Goal: Task Accomplishment & Management: Use online tool/utility

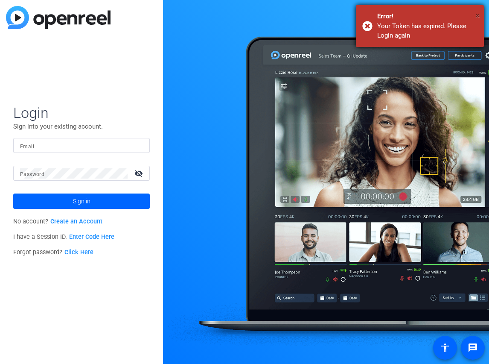
click at [476, 15] on span "×" at bounding box center [477, 15] width 5 height 10
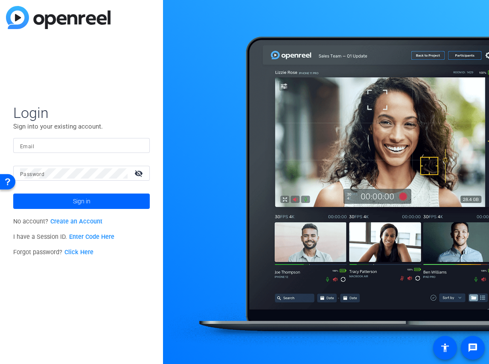
click at [43, 142] on input "Email" at bounding box center [81, 145] width 123 height 10
type input "[PERSON_NAME][EMAIL_ADDRESS][DOMAIN_NAME]"
click at [42, 176] on mat-label "Password" at bounding box center [32, 174] width 24 height 6
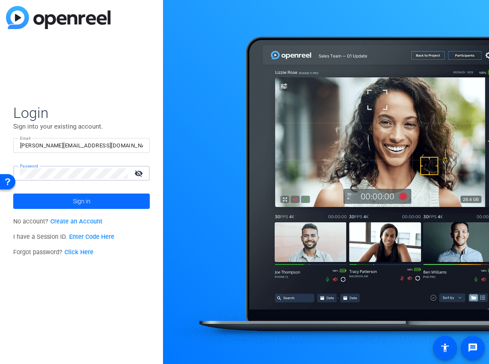
click at [74, 199] on span "Sign in" at bounding box center [81, 200] width 17 height 21
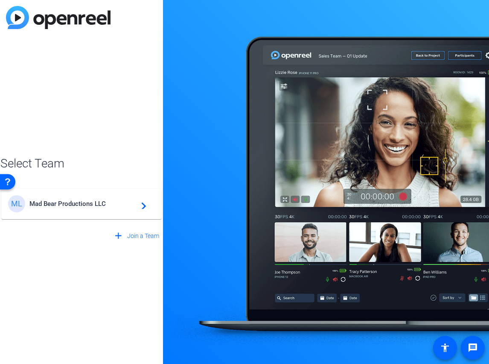
click at [74, 200] on span "Mad Bear Productions LLC" at bounding box center [82, 204] width 107 height 8
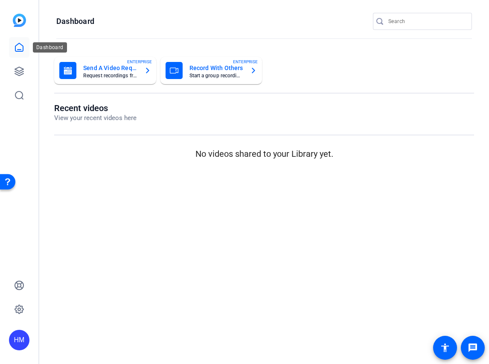
click at [19, 45] on icon at bounding box center [19, 47] width 10 height 10
click at [21, 72] on icon at bounding box center [19, 71] width 10 height 10
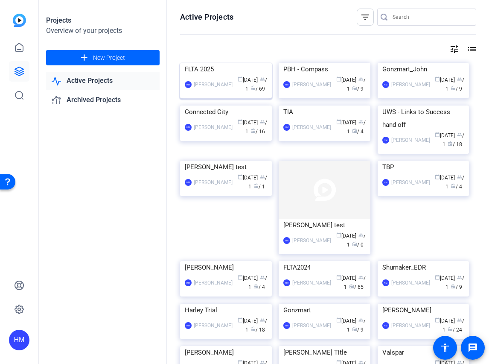
click at [229, 63] on img at bounding box center [226, 63] width 92 height 0
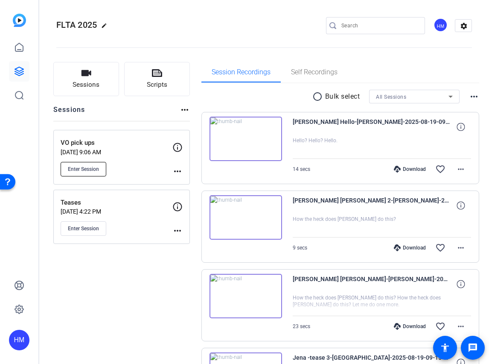
click at [92, 162] on button "Enter Session" at bounding box center [84, 169] width 46 height 15
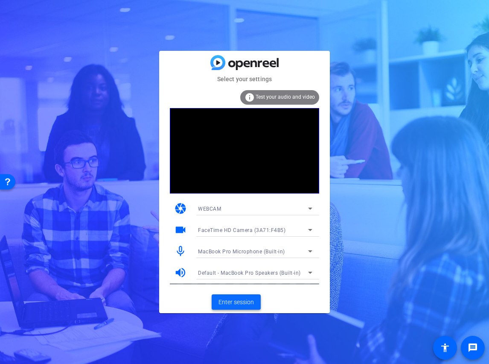
click at [243, 300] on span "Enter session" at bounding box center [236, 301] width 35 height 9
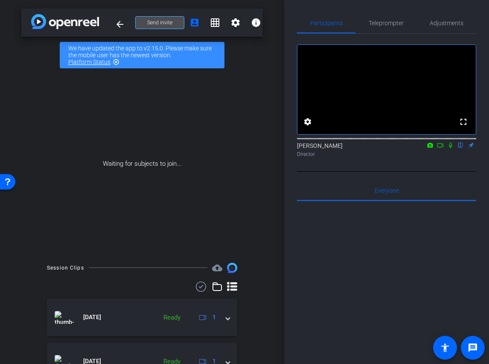
click at [177, 20] on span at bounding box center [160, 22] width 48 height 20
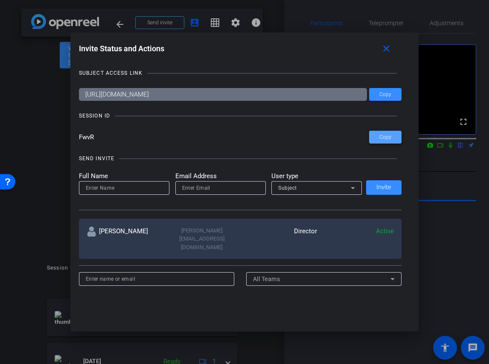
click at [389, 139] on span "Copy" at bounding box center [385, 137] width 12 height 6
click at [388, 47] on mat-icon "close" at bounding box center [386, 49] width 11 height 11
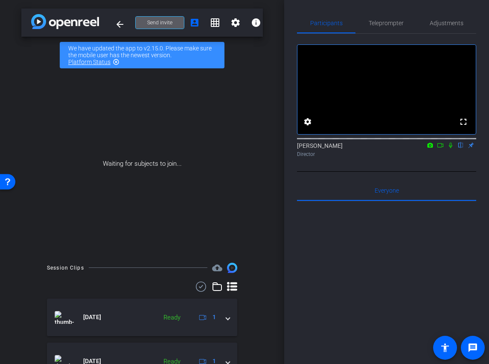
click at [439, 148] on icon at bounding box center [440, 145] width 7 height 6
click at [463, 148] on icon at bounding box center [461, 145] width 7 height 6
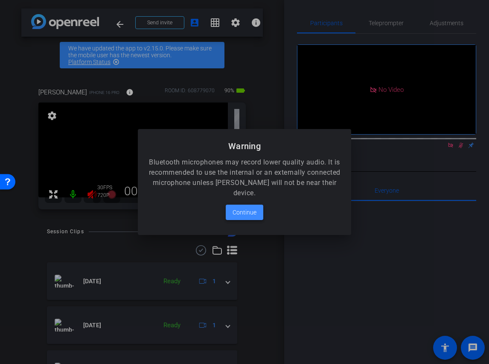
click at [242, 212] on span "Continue" at bounding box center [245, 212] width 24 height 10
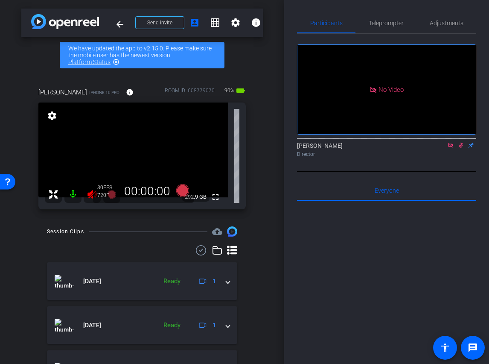
click at [83, 195] on div at bounding box center [83, 194] width 76 height 17
click at [459, 148] on icon at bounding box center [461, 145] width 7 height 6
click at [452, 147] on icon at bounding box center [450, 145] width 5 height 5
click at [87, 196] on mat-icon at bounding box center [92, 194] width 17 height 17
click at [388, 20] on span "Teleprompter" at bounding box center [386, 23] width 35 height 6
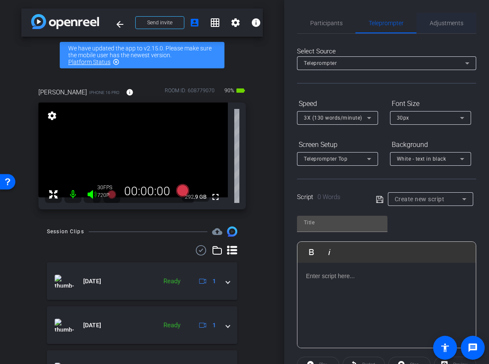
click at [446, 22] on span "Adjustments" at bounding box center [447, 23] width 34 height 6
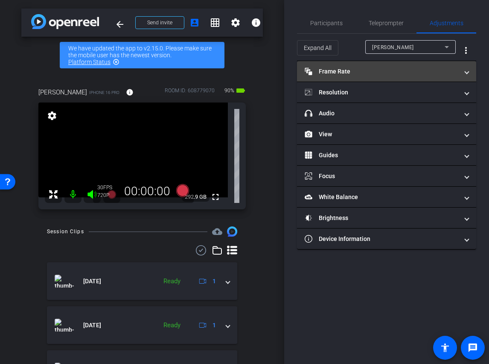
click at [341, 70] on mat-panel-title "Frame Rate Frame Rate" at bounding box center [382, 71] width 154 height 9
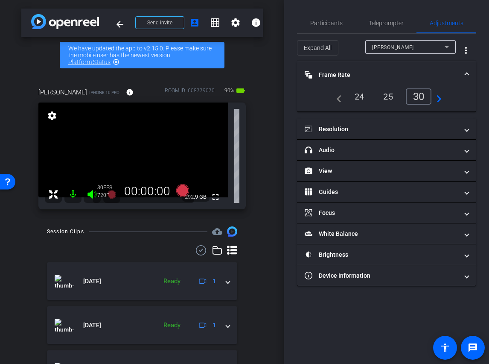
click at [358, 93] on div "24" at bounding box center [359, 96] width 23 height 15
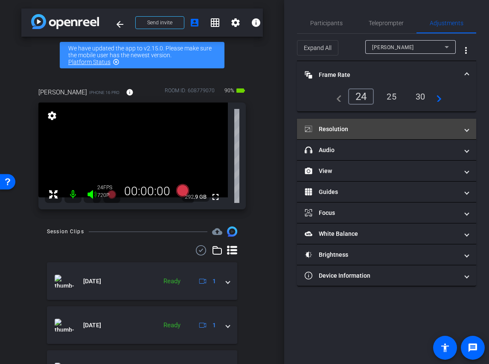
click at [369, 126] on mat-panel-title "Resolution" at bounding box center [382, 129] width 154 height 9
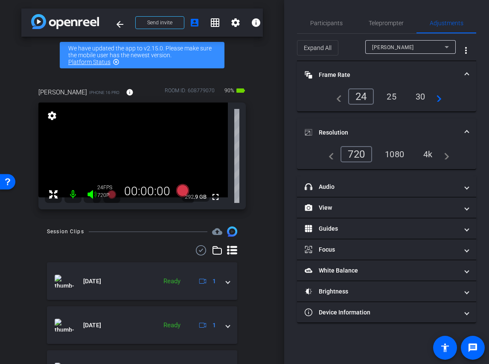
click at [424, 155] on div "4k" at bounding box center [428, 154] width 22 height 15
click at [432, 151] on div "4k" at bounding box center [426, 154] width 26 height 16
click at [430, 131] on mat-panel-title "Resolution" at bounding box center [382, 132] width 154 height 9
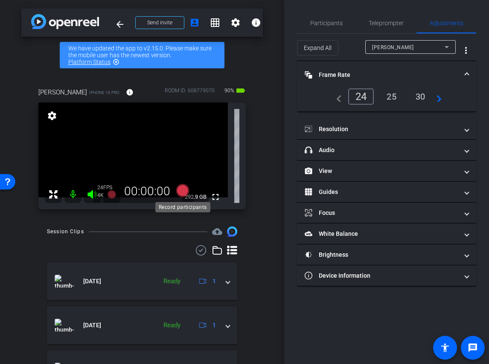
click at [181, 194] on icon at bounding box center [182, 190] width 13 height 13
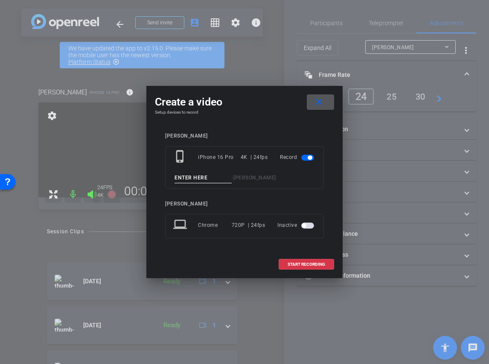
click at [203, 176] on input at bounding box center [203, 177] width 57 height 11
type input "Brian t2"
click at [318, 267] on span at bounding box center [306, 264] width 55 height 20
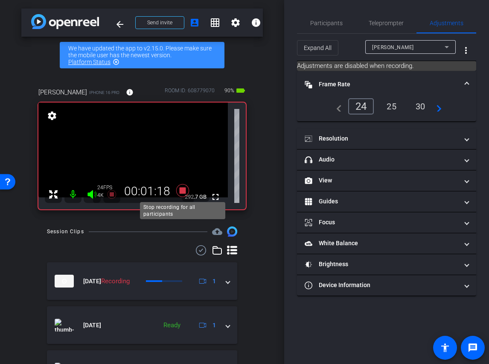
click at [184, 192] on icon at bounding box center [182, 190] width 13 height 13
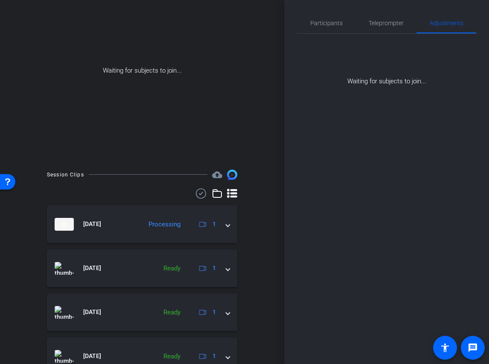
scroll to position [178, 0]
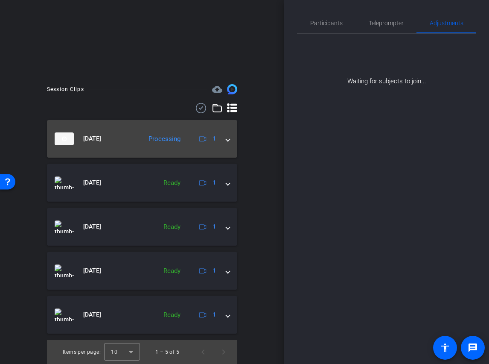
click at [228, 138] on span at bounding box center [227, 138] width 3 height 9
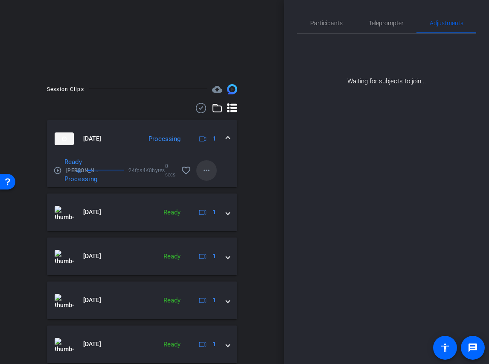
click at [207, 170] on mat-icon "more_horiz" at bounding box center [206, 170] width 10 height 10
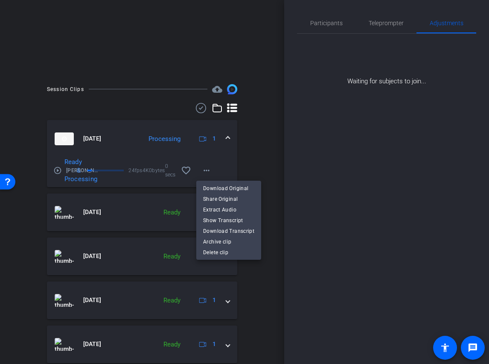
click at [243, 144] on div at bounding box center [244, 182] width 489 height 364
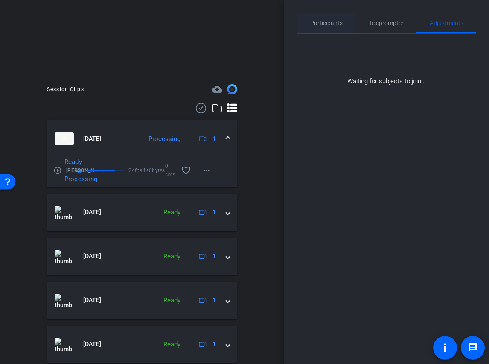
click at [324, 21] on span "Participants" at bounding box center [326, 23] width 32 height 6
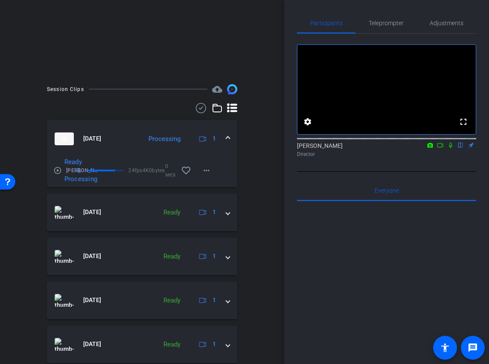
click at [451, 148] on icon at bounding box center [450, 145] width 7 height 6
click at [442, 148] on icon at bounding box center [440, 145] width 7 height 6
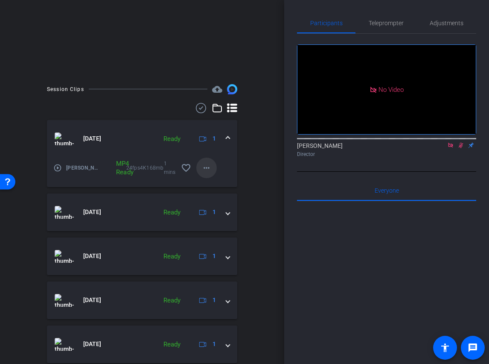
click at [207, 165] on mat-icon "more_horiz" at bounding box center [206, 168] width 10 height 10
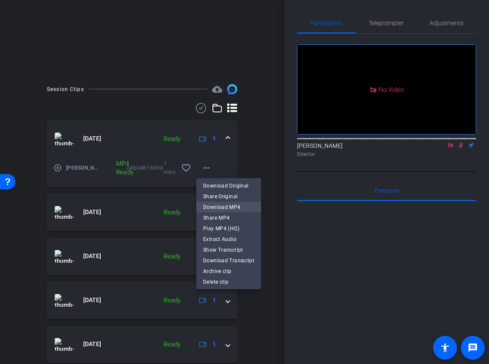
click at [215, 206] on span "Download MP4" at bounding box center [228, 207] width 51 height 10
